Goal: Navigation & Orientation: Find specific page/section

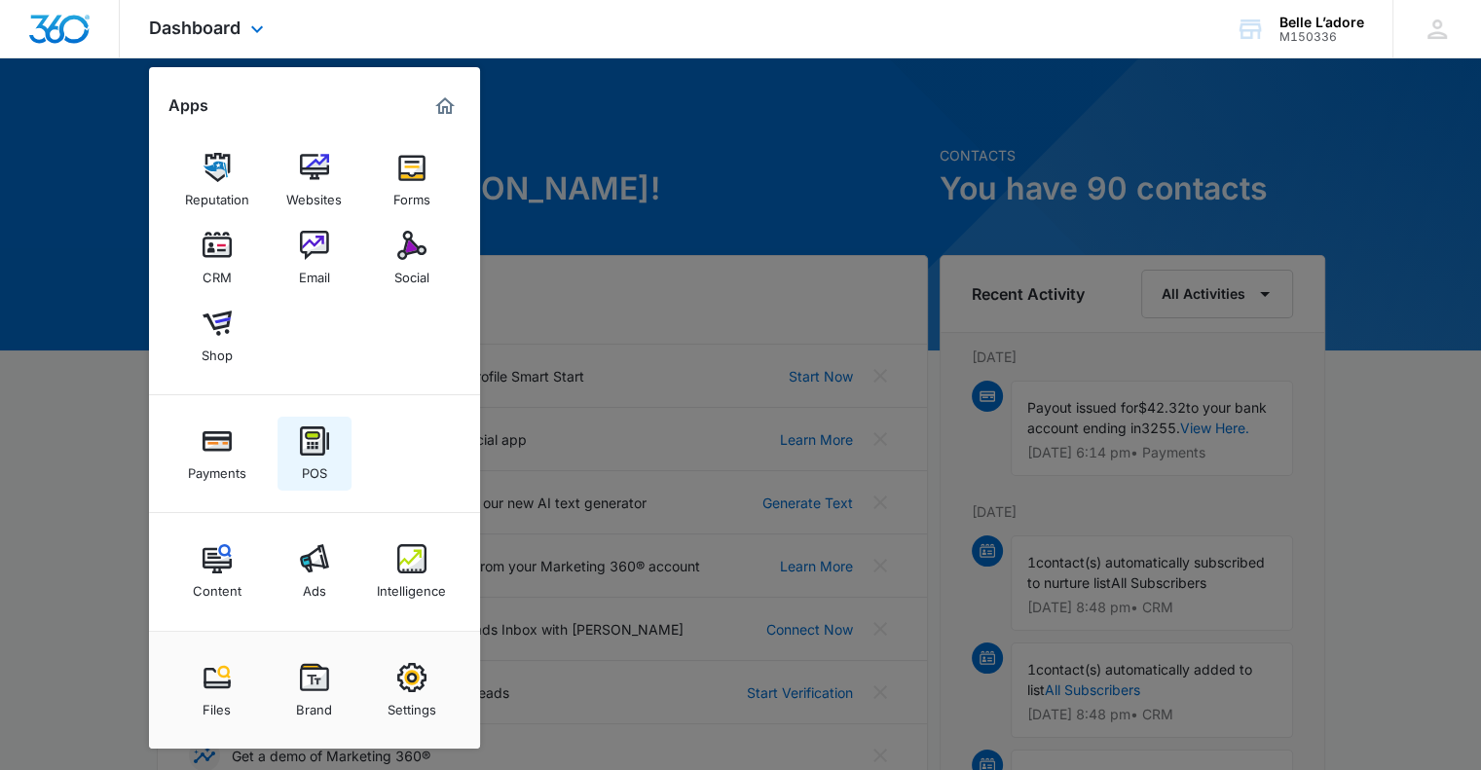
click at [305, 485] on link "POS" at bounding box center [315, 454] width 74 height 74
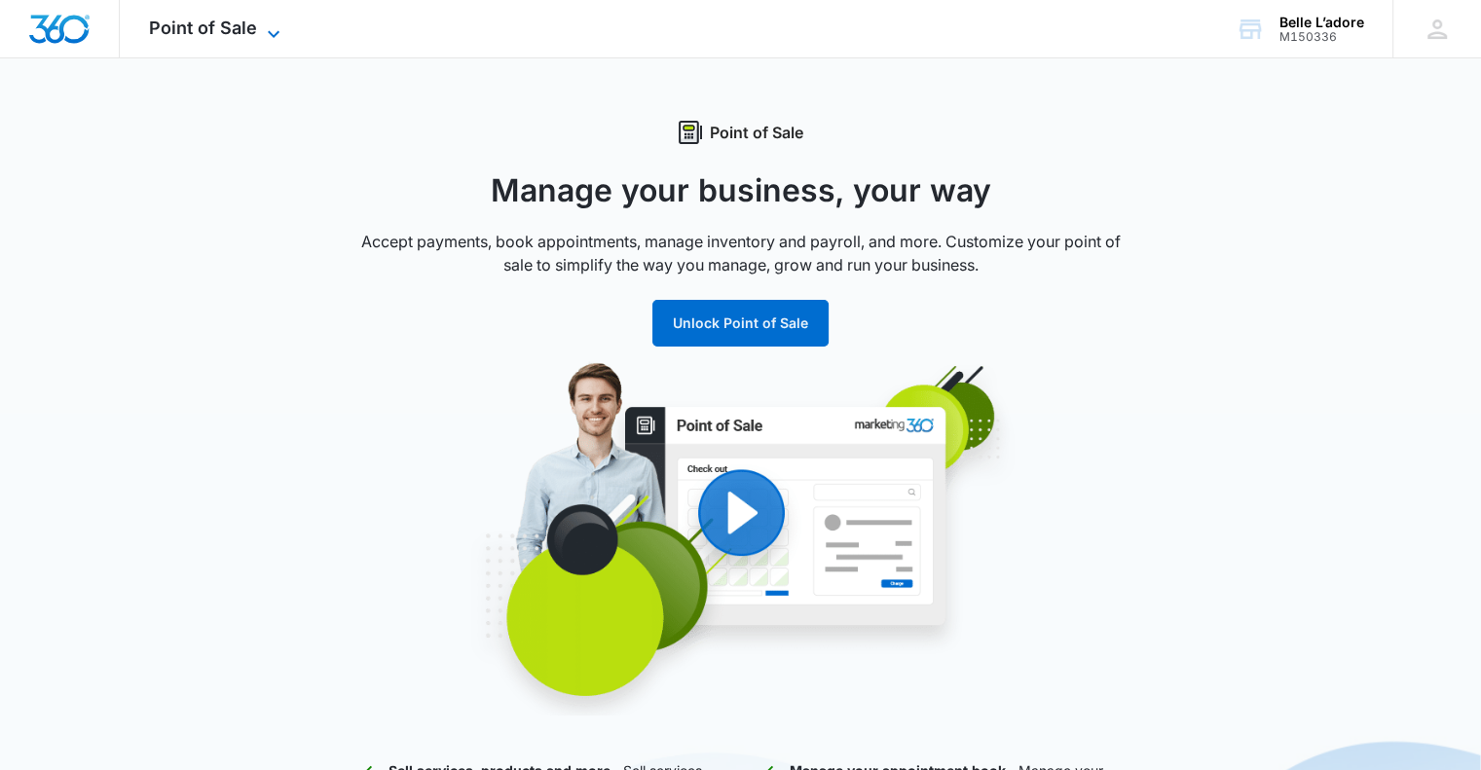
click at [222, 26] on span "Point of Sale" at bounding box center [203, 28] width 108 height 20
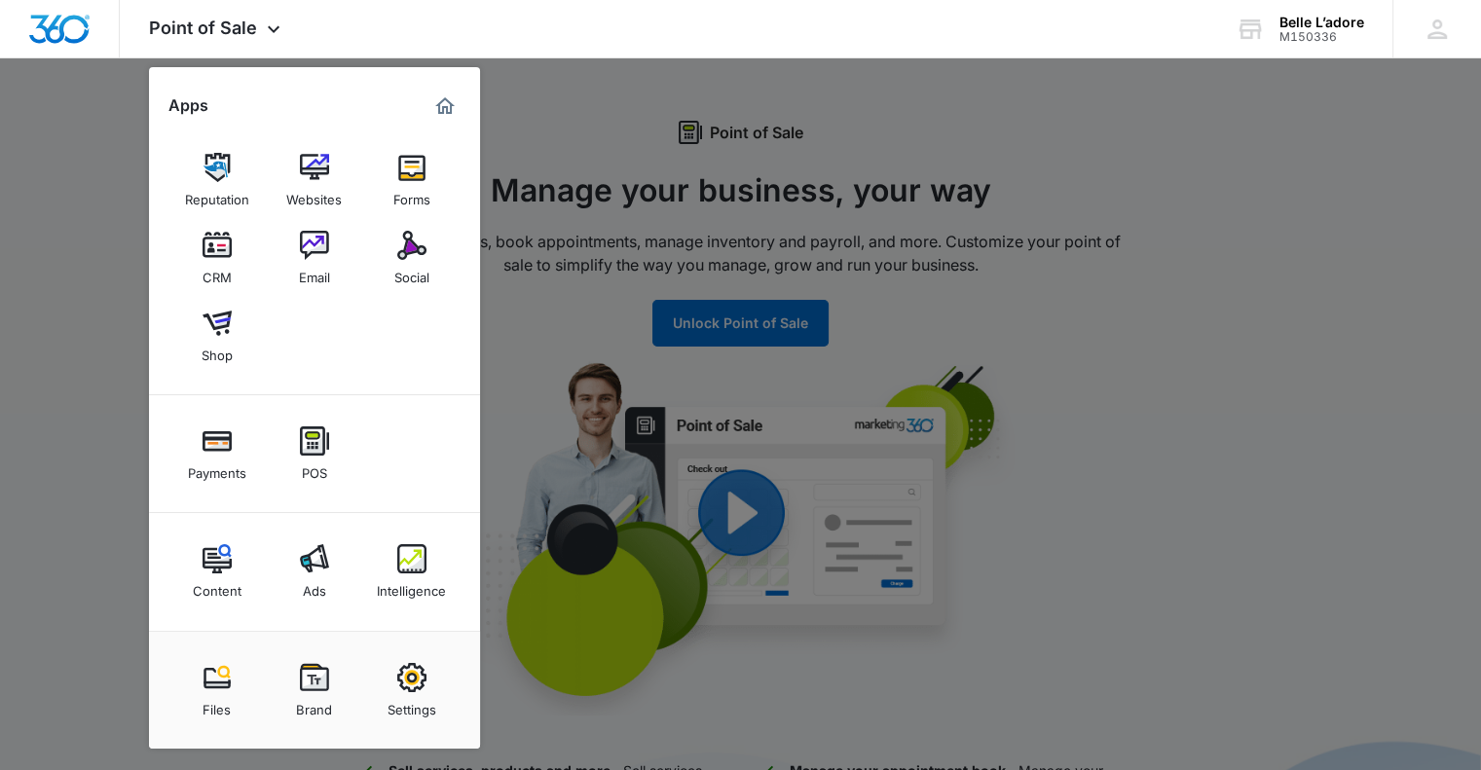
click at [606, 61] on div at bounding box center [740, 385] width 1481 height 770
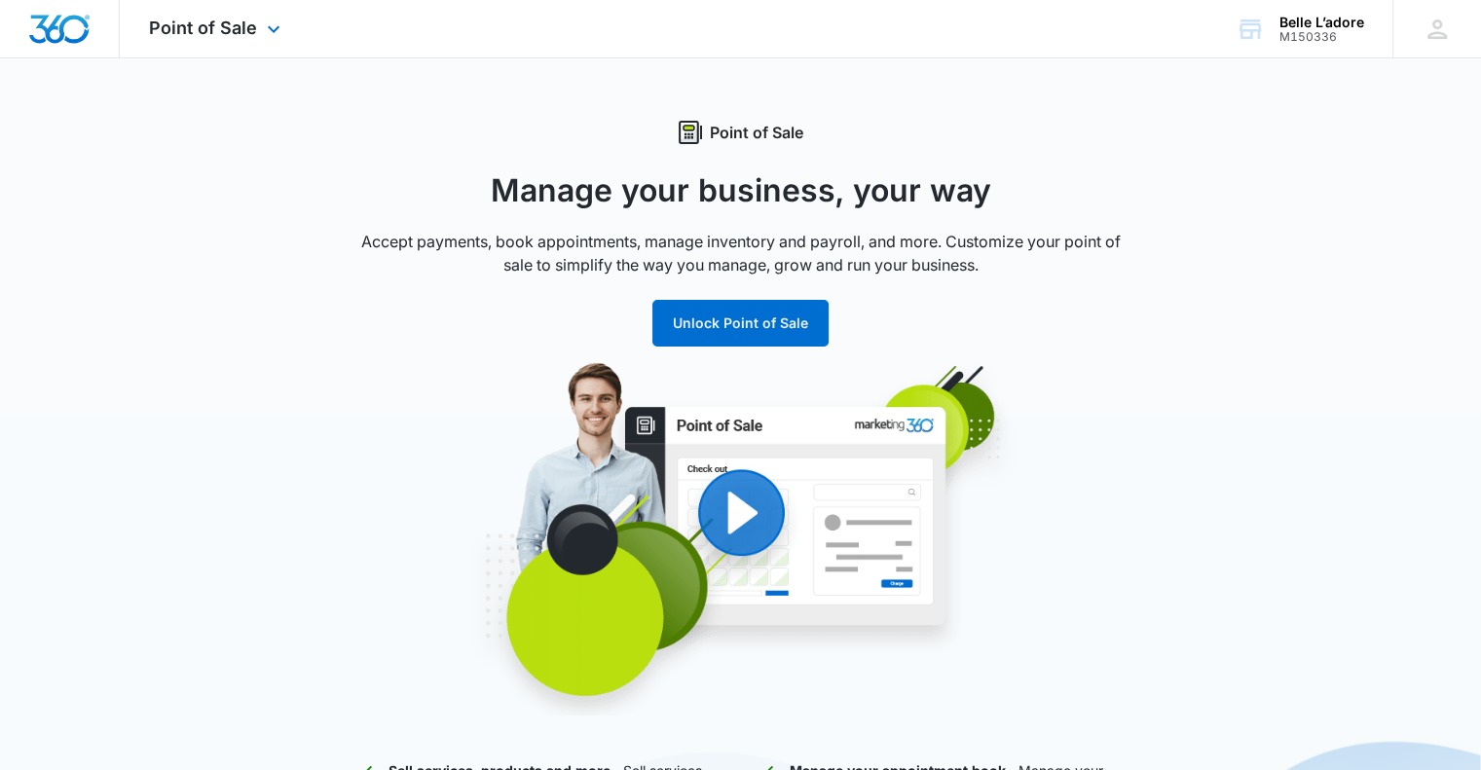
click at [66, 21] on img "Dashboard" at bounding box center [59, 29] width 62 height 29
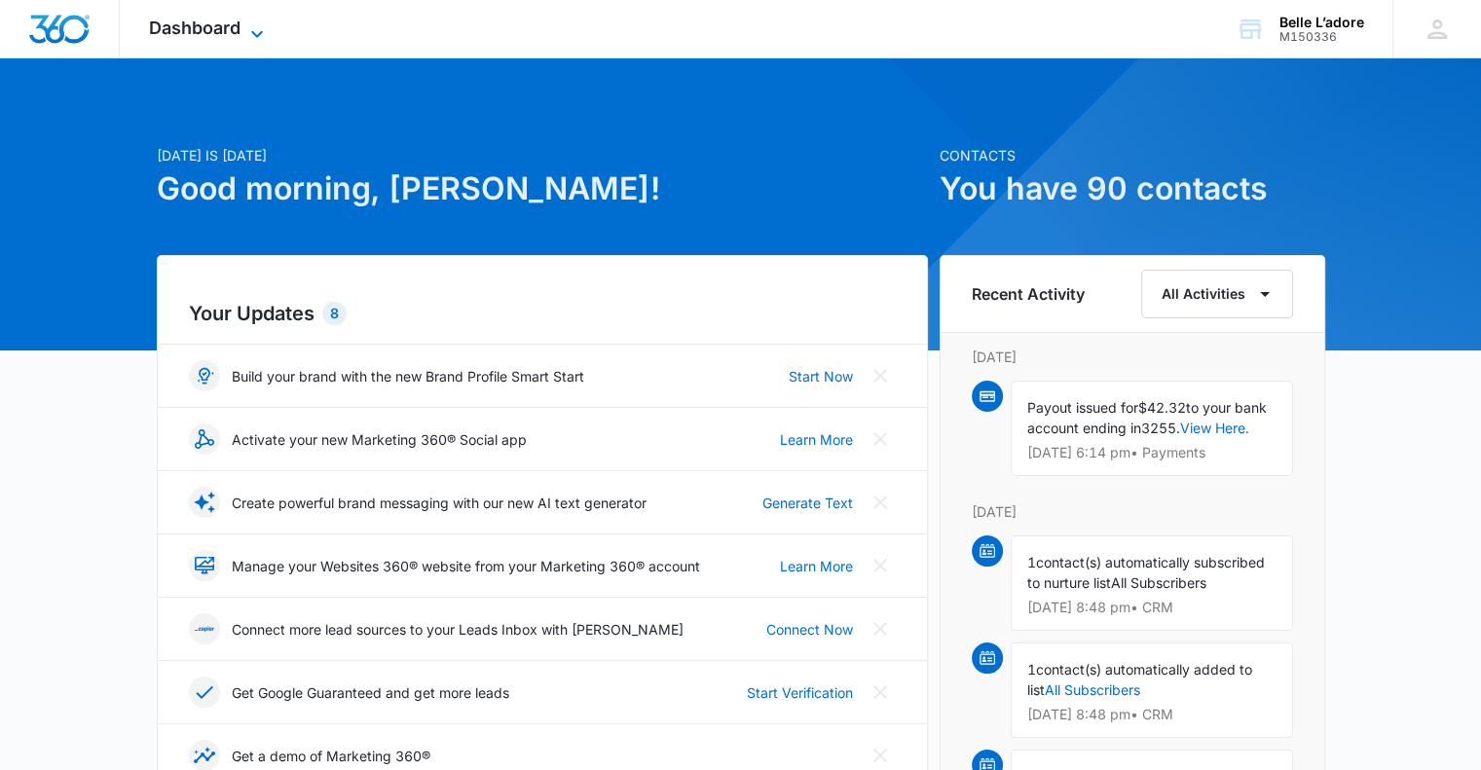
click at [164, 19] on span "Dashboard" at bounding box center [195, 28] width 92 height 20
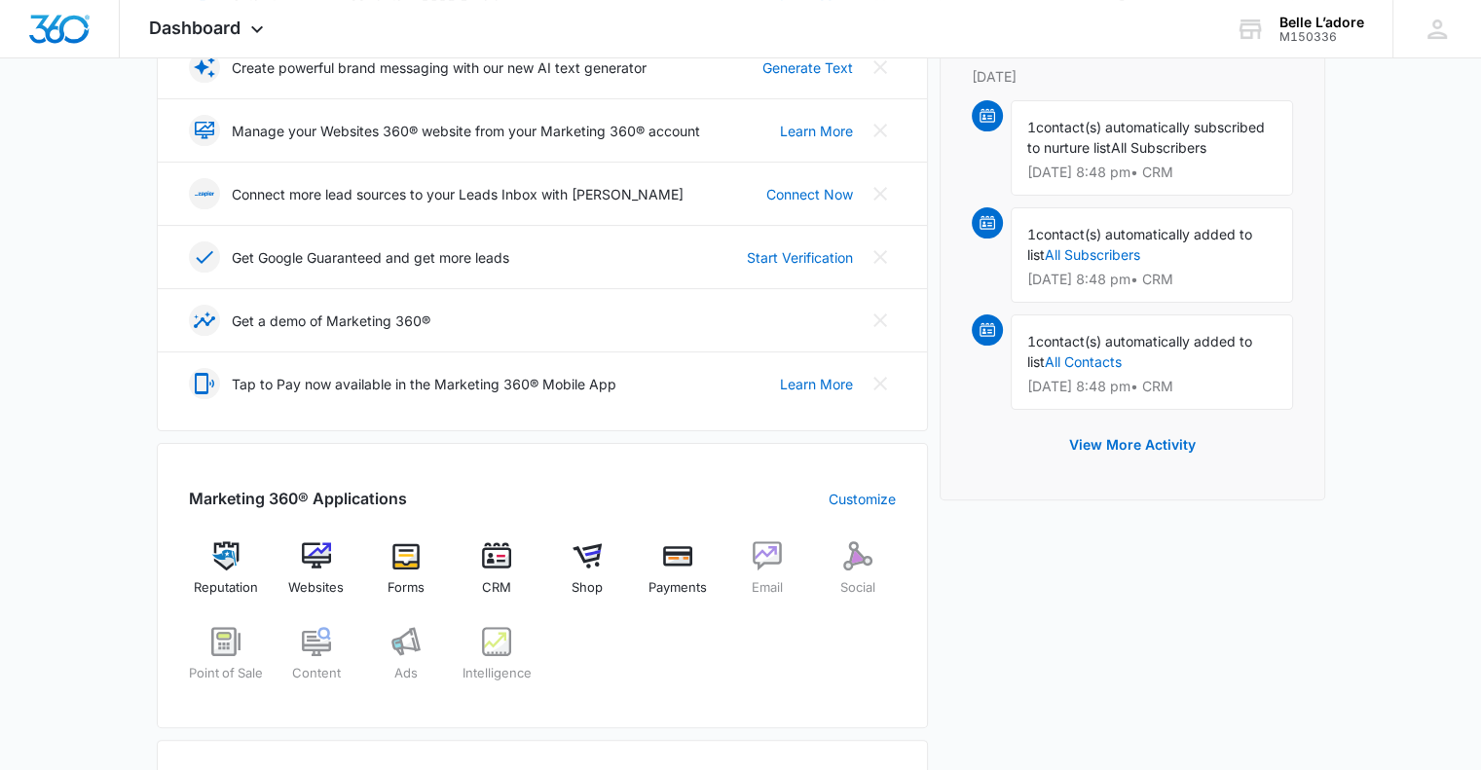
scroll to position [433, 0]
click at [258, 31] on icon at bounding box center [256, 33] width 23 height 23
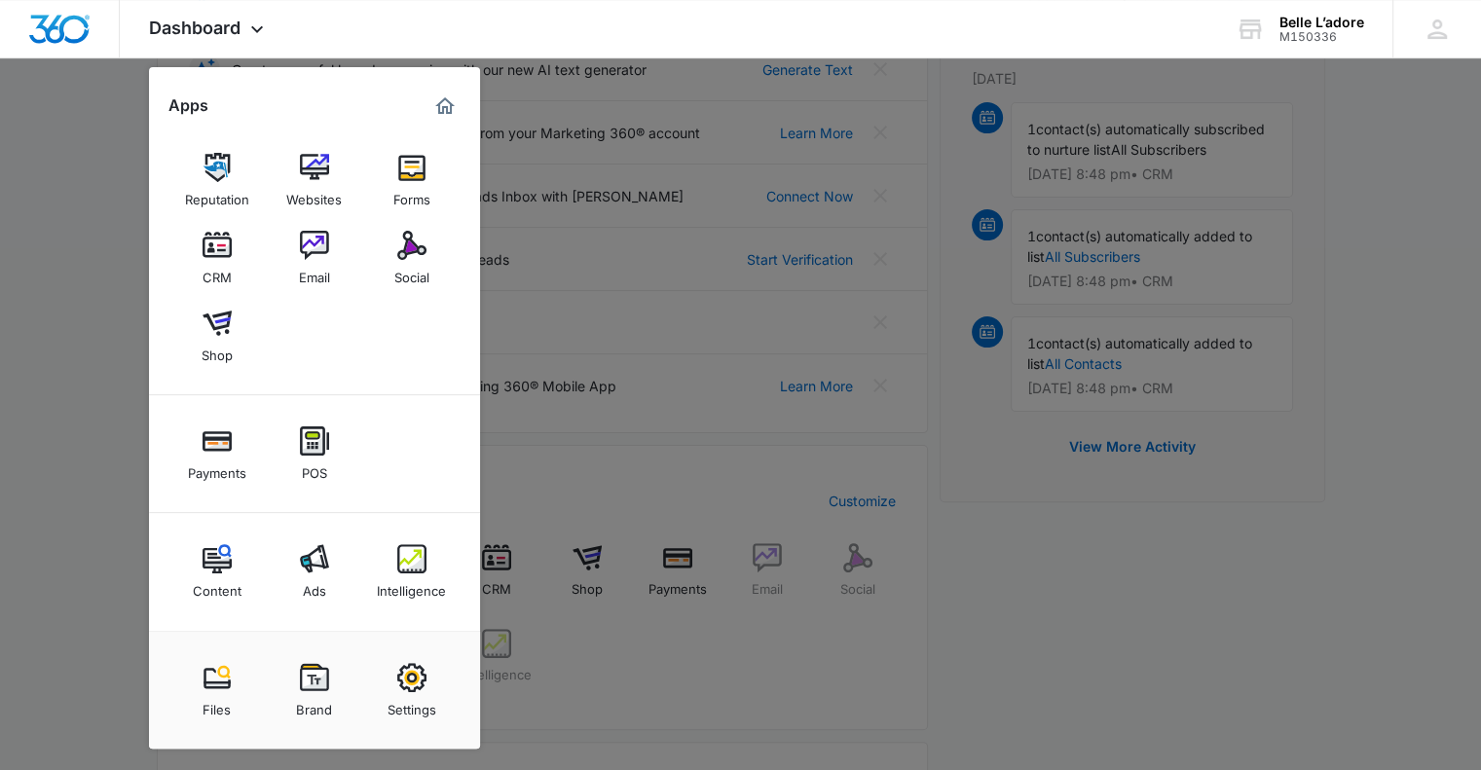
drag, startPoint x: 442, startPoint y: 107, endPoint x: 702, endPoint y: 194, distance: 274.1
click at [702, 194] on div at bounding box center [740, 385] width 1481 height 770
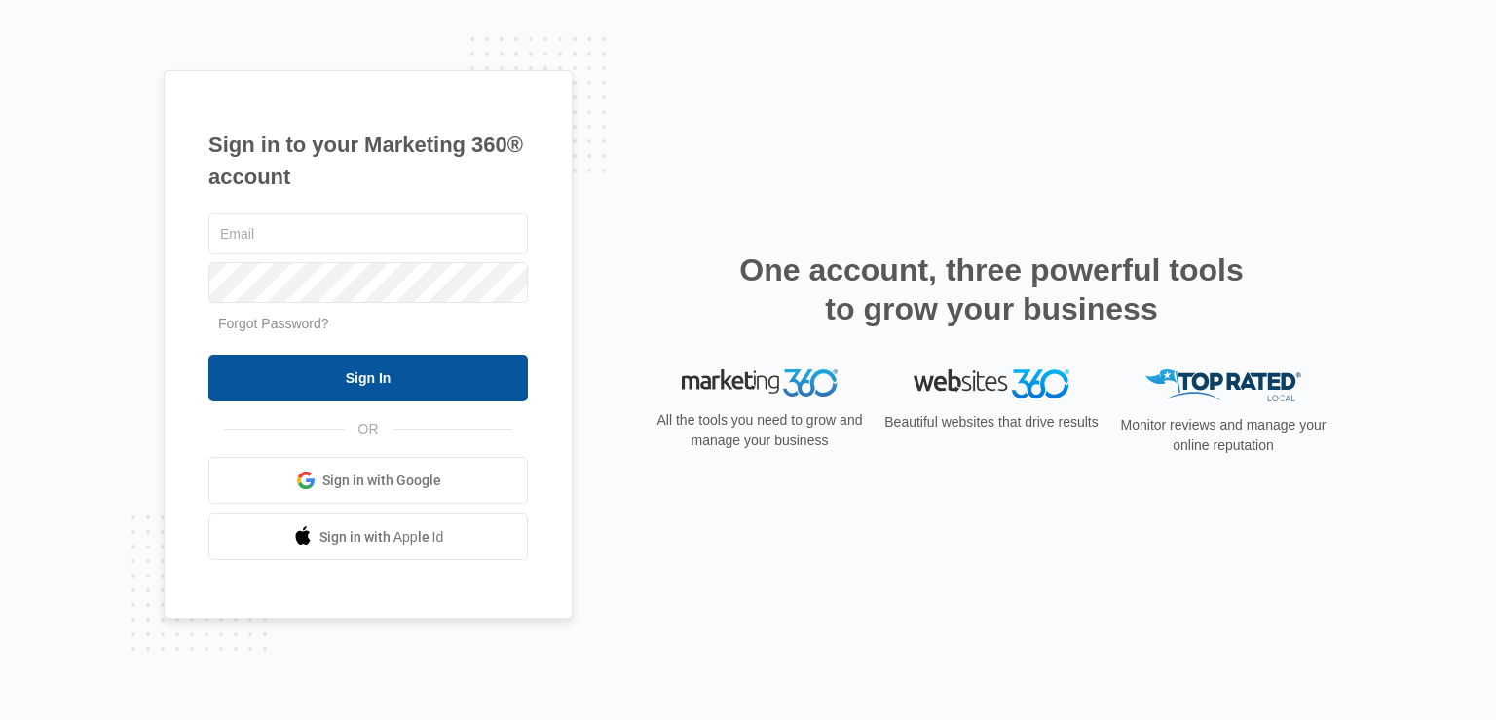
type input "[EMAIL_ADDRESS][DOMAIN_NAME]"
click at [499, 373] on input "Sign In" at bounding box center [367, 377] width 319 height 47
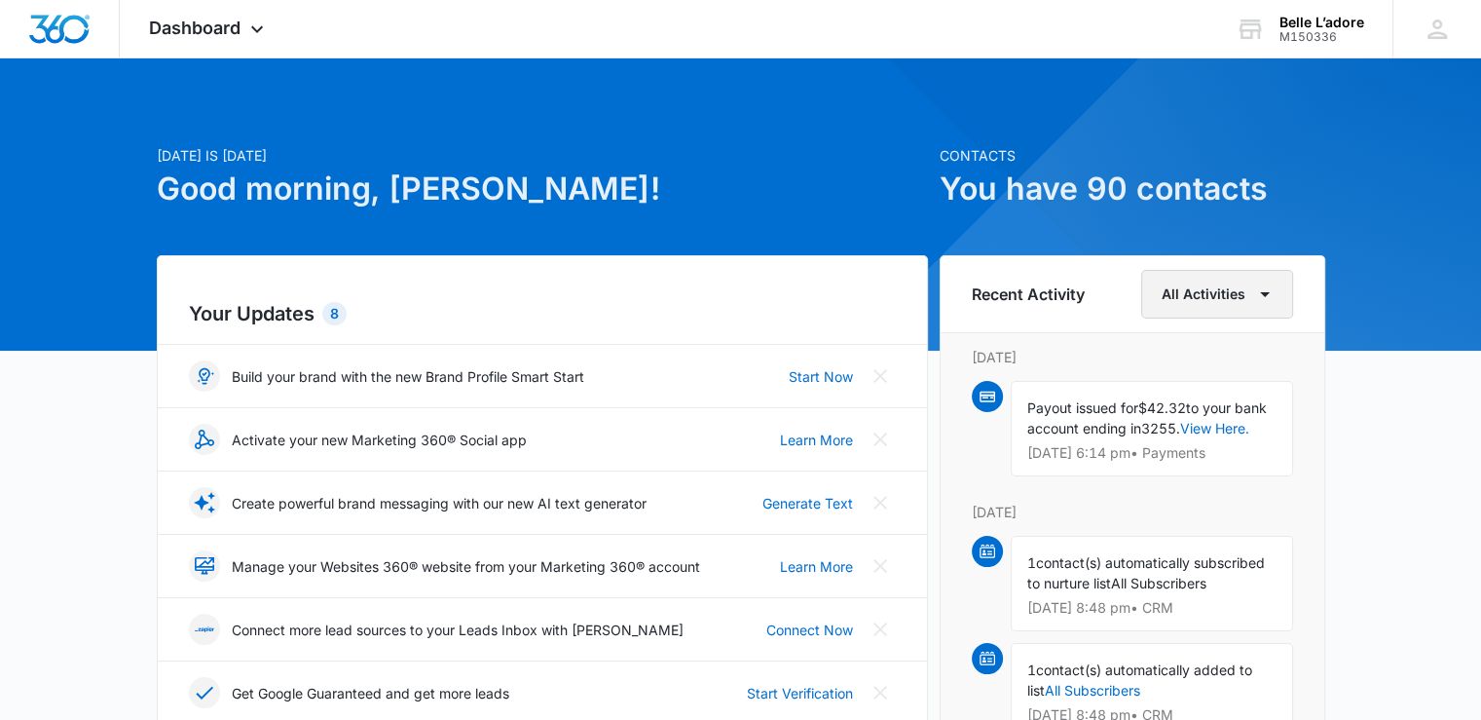
click at [1273, 288] on icon "button" at bounding box center [1264, 293] width 23 height 23
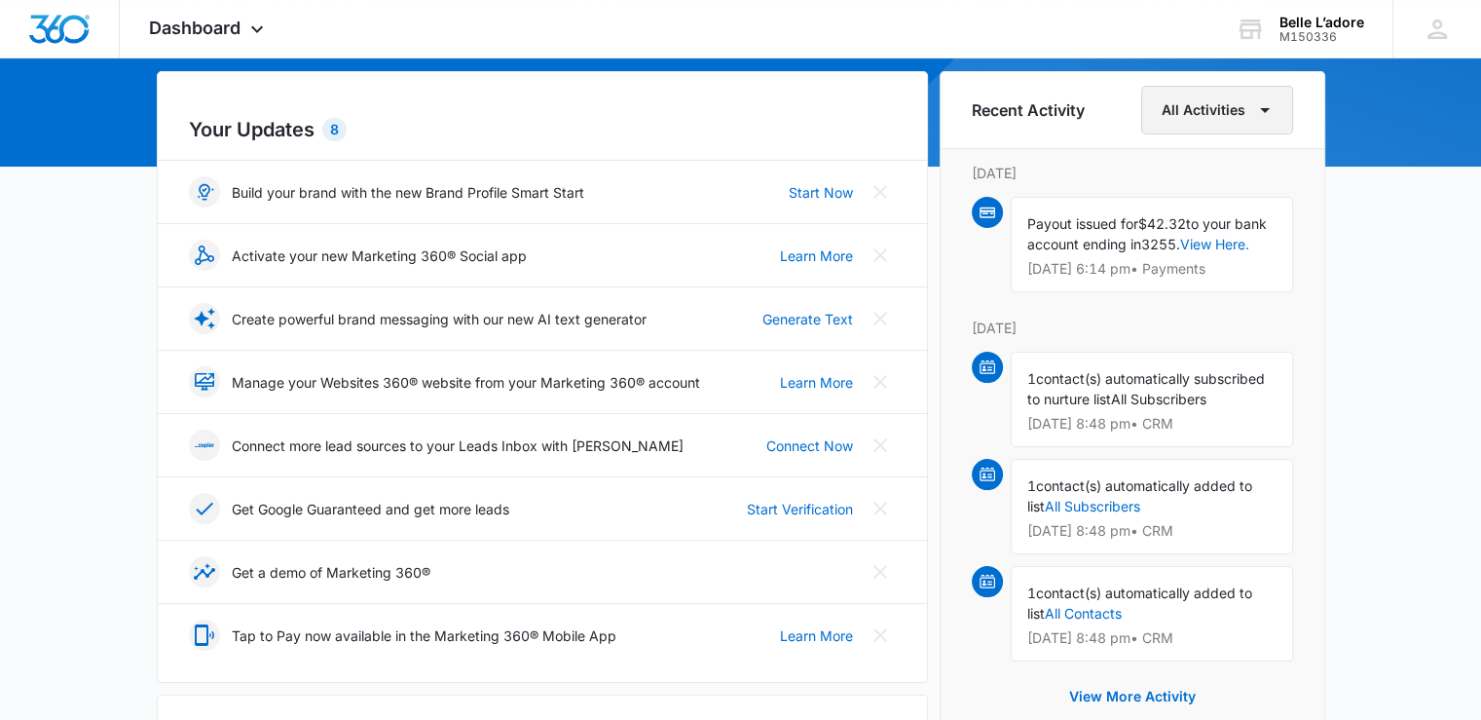
scroll to position [185, 0]
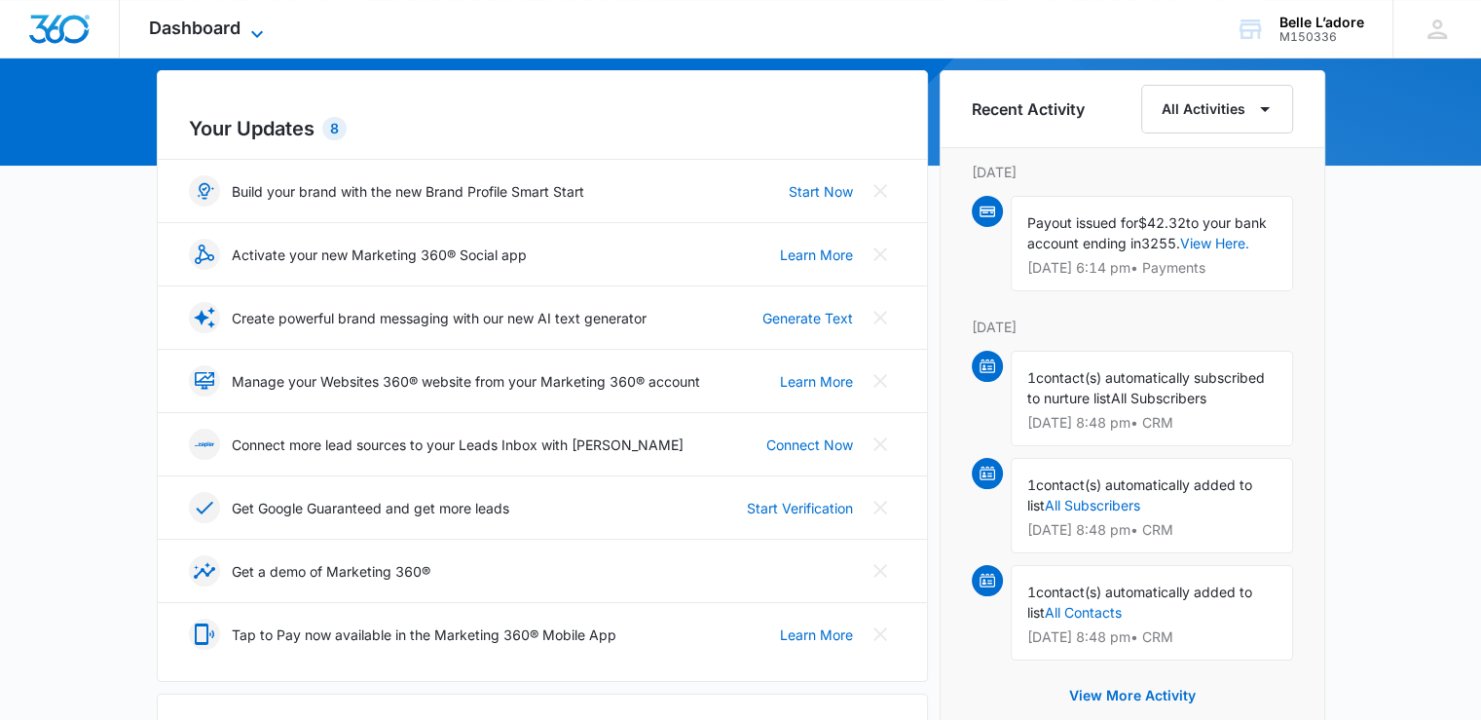
click at [257, 28] on icon at bounding box center [256, 33] width 23 height 23
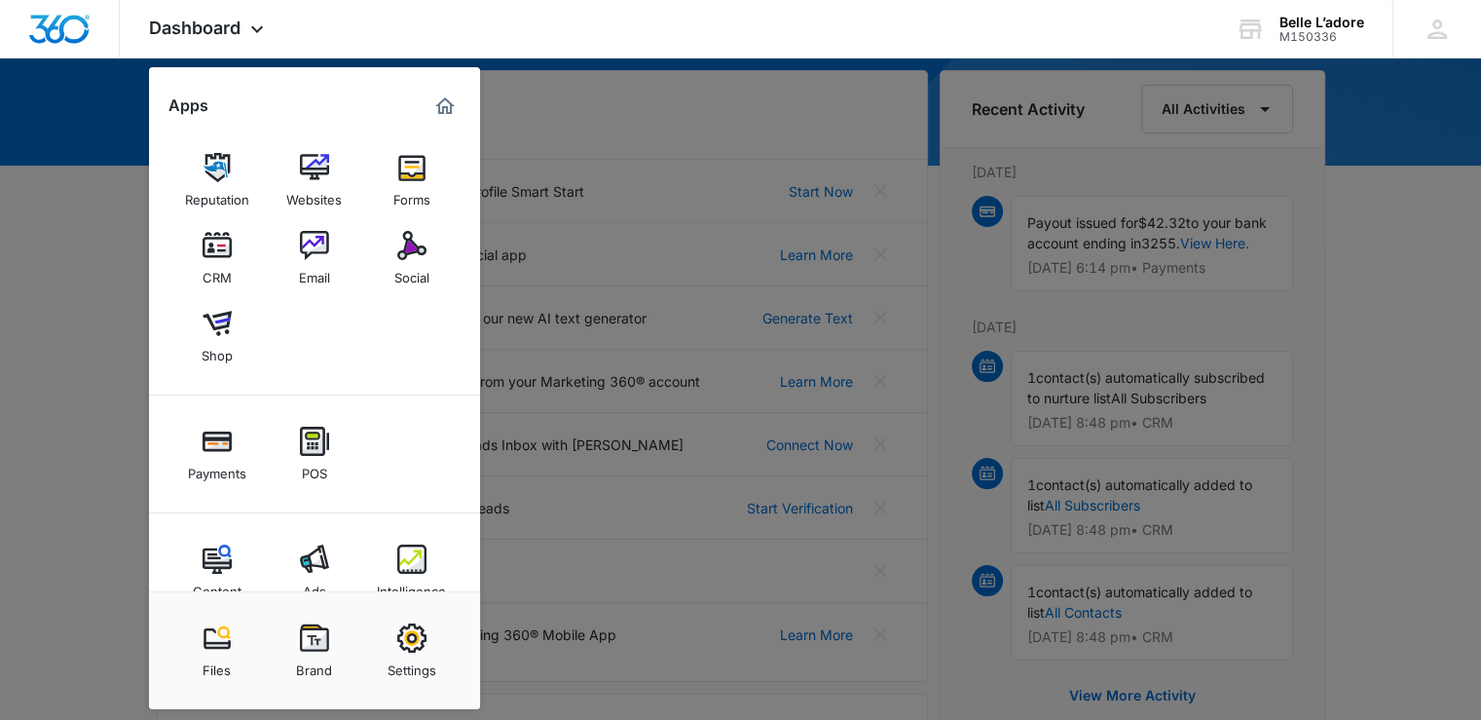
click at [681, 109] on div at bounding box center [740, 360] width 1481 height 720
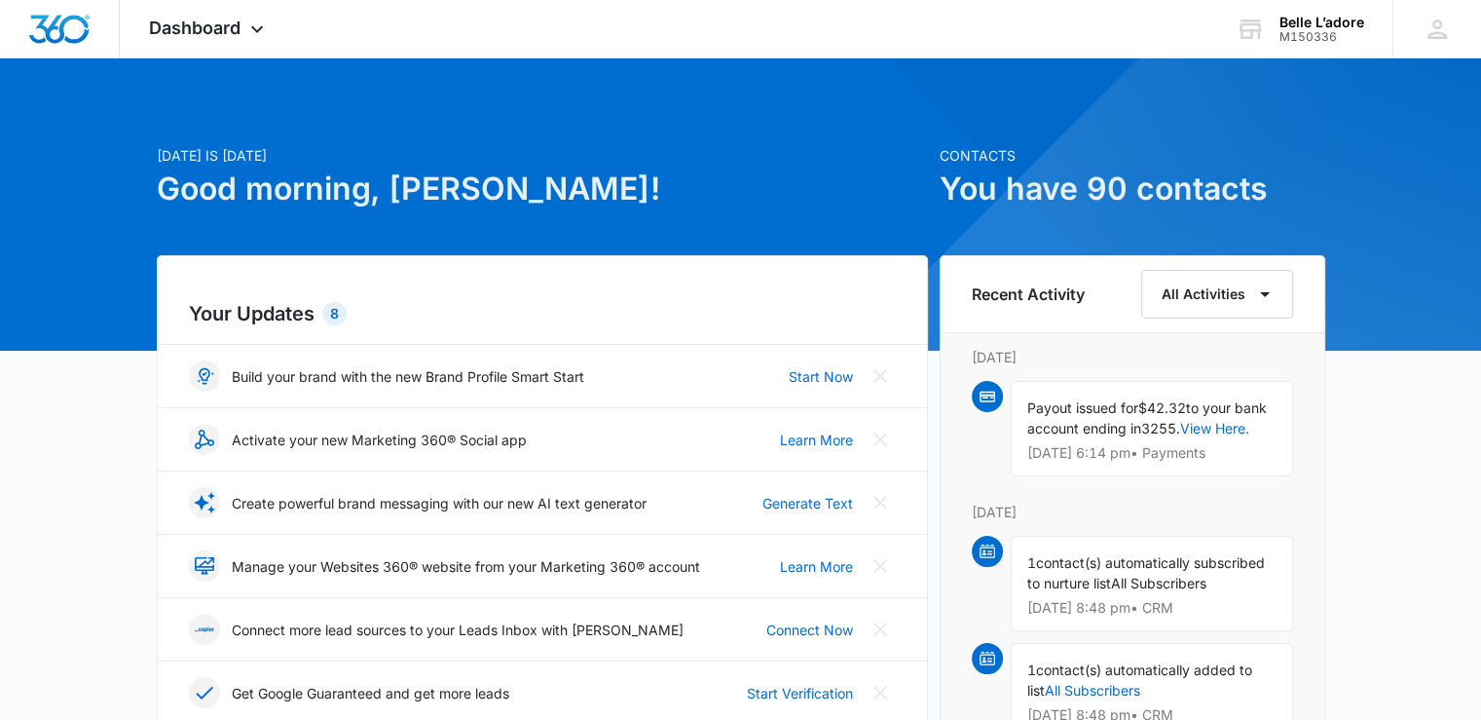
click at [1019, 302] on h6 "Recent Activity" at bounding box center [1028, 293] width 113 height 23
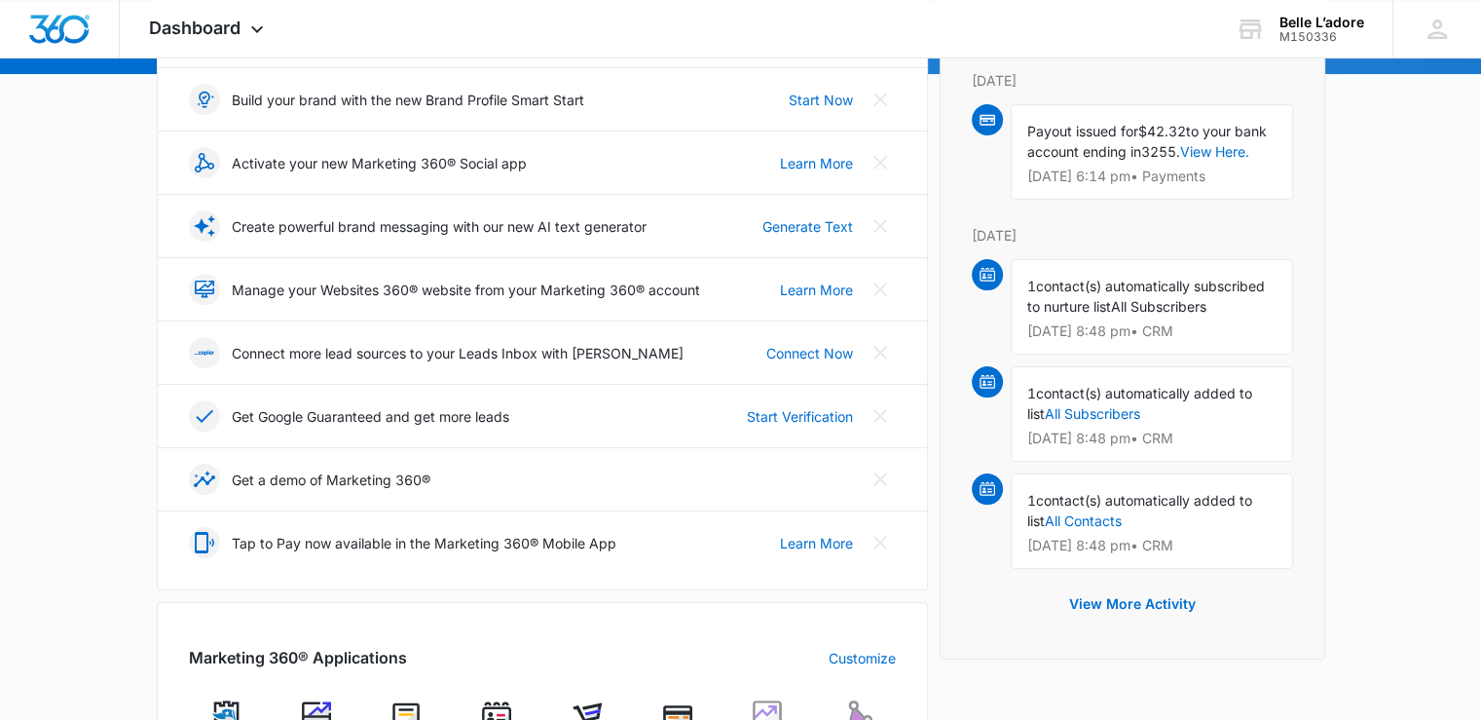
scroll to position [277, 0]
click at [1134, 600] on button "View More Activity" at bounding box center [1133, 603] width 166 height 47
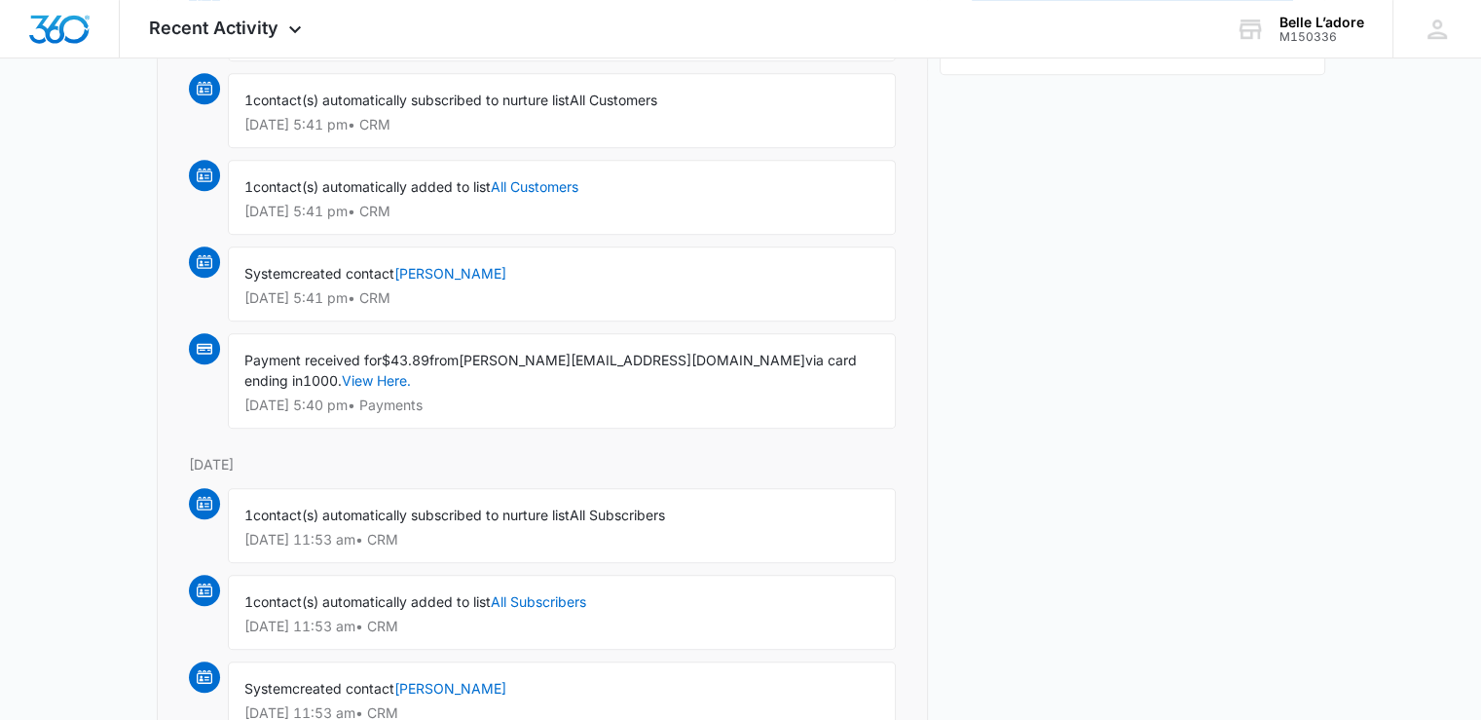
scroll to position [965, 0]
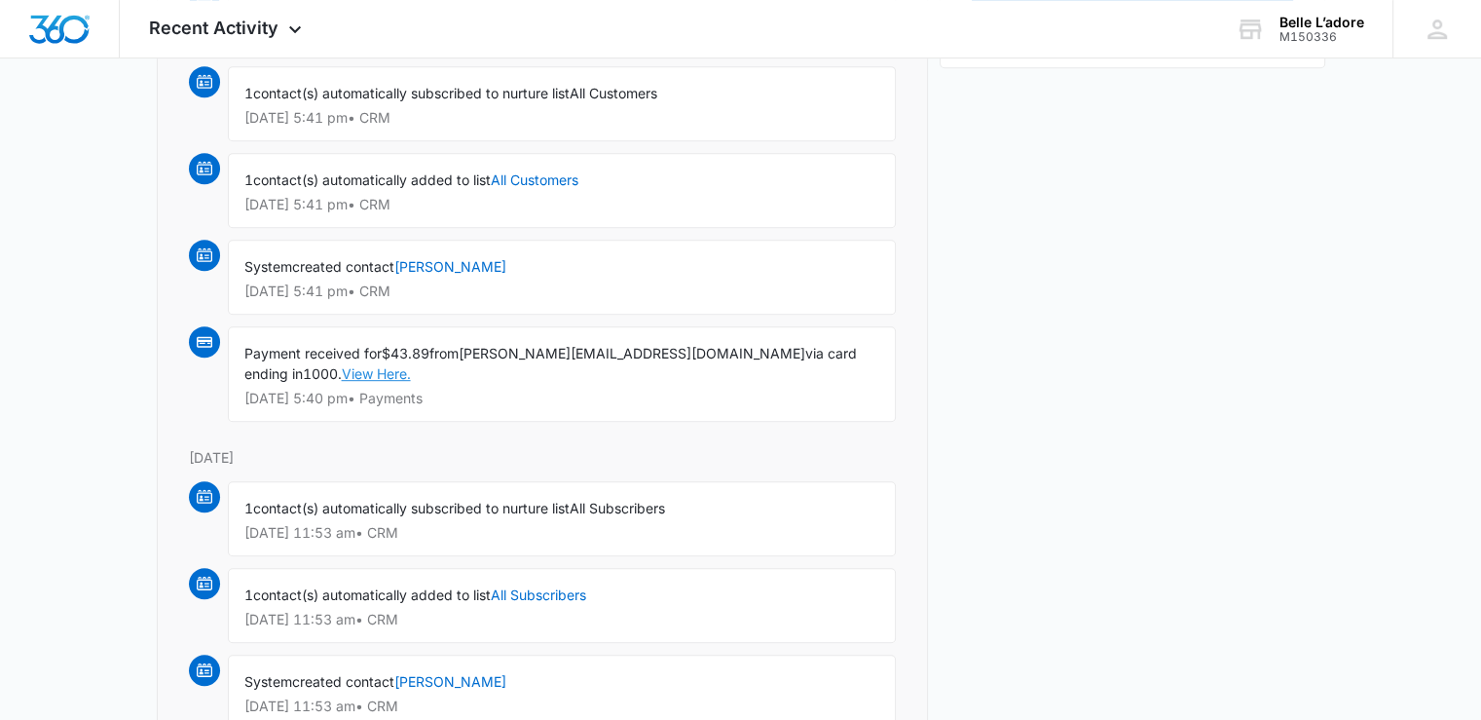
click at [342, 369] on link "View Here." at bounding box center [376, 373] width 69 height 17
